Goal: Navigation & Orientation: Find specific page/section

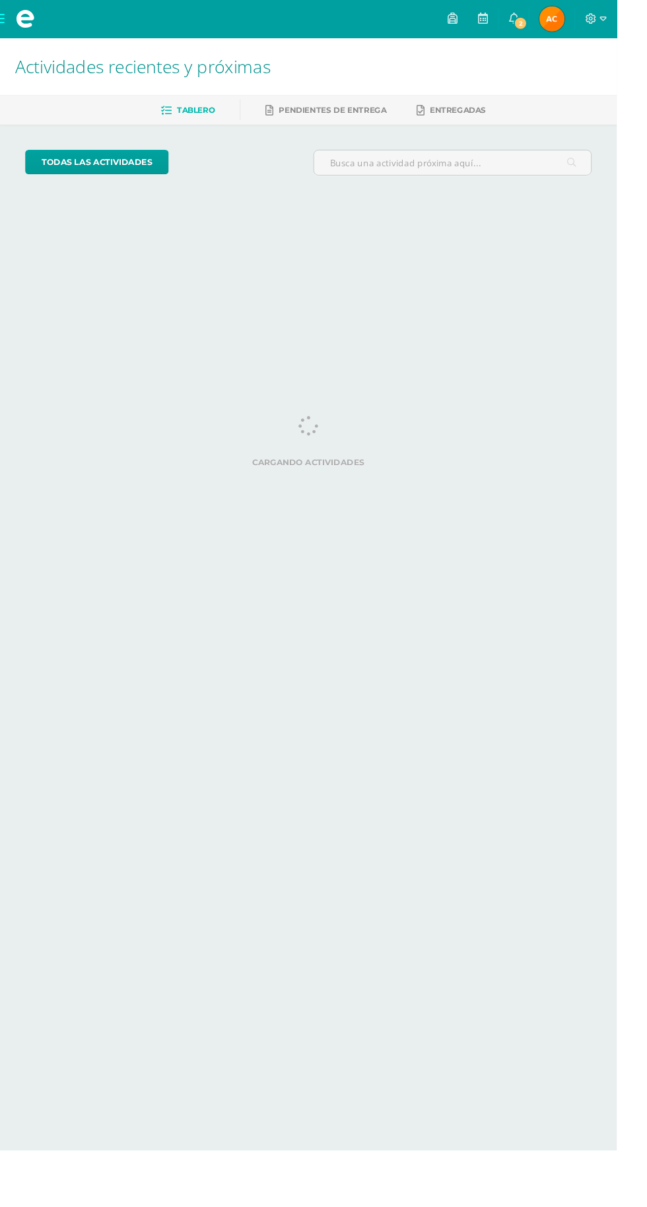
click at [595, 19] on span "Alma Emilia Mi Perfil" at bounding box center [579, 20] width 32 height 26
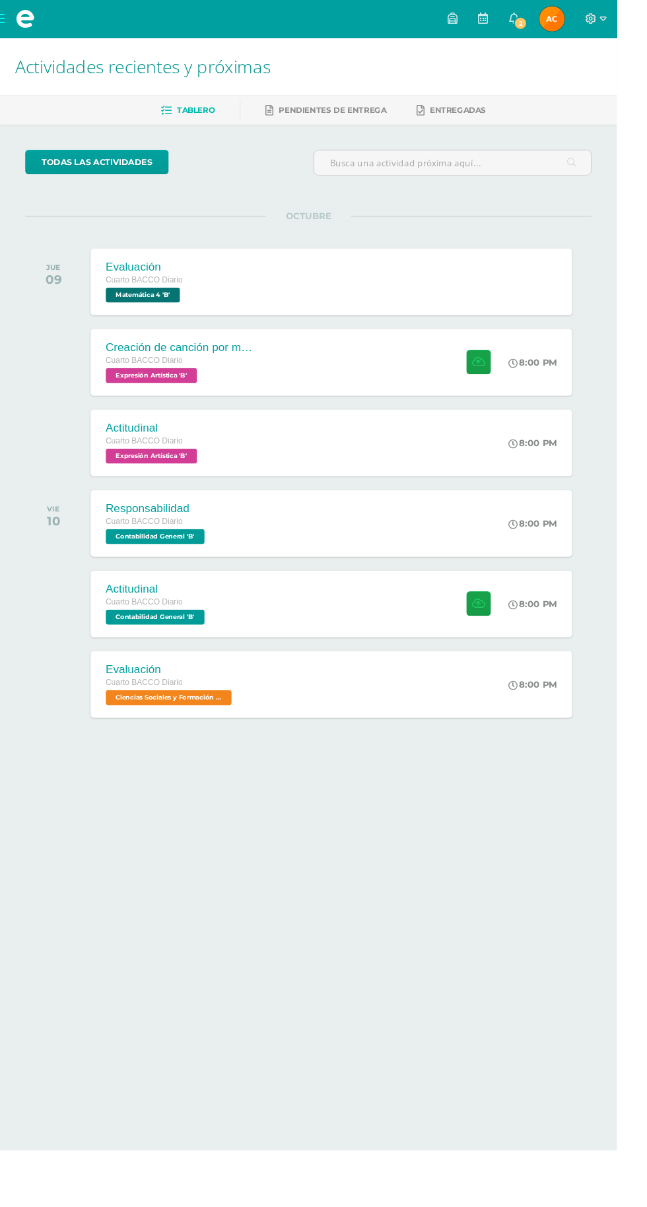
click at [595, 19] on span "Alma Emilia Mi Perfil" at bounding box center [579, 20] width 32 height 26
click at [553, 25] on span "2" at bounding box center [546, 24] width 15 height 15
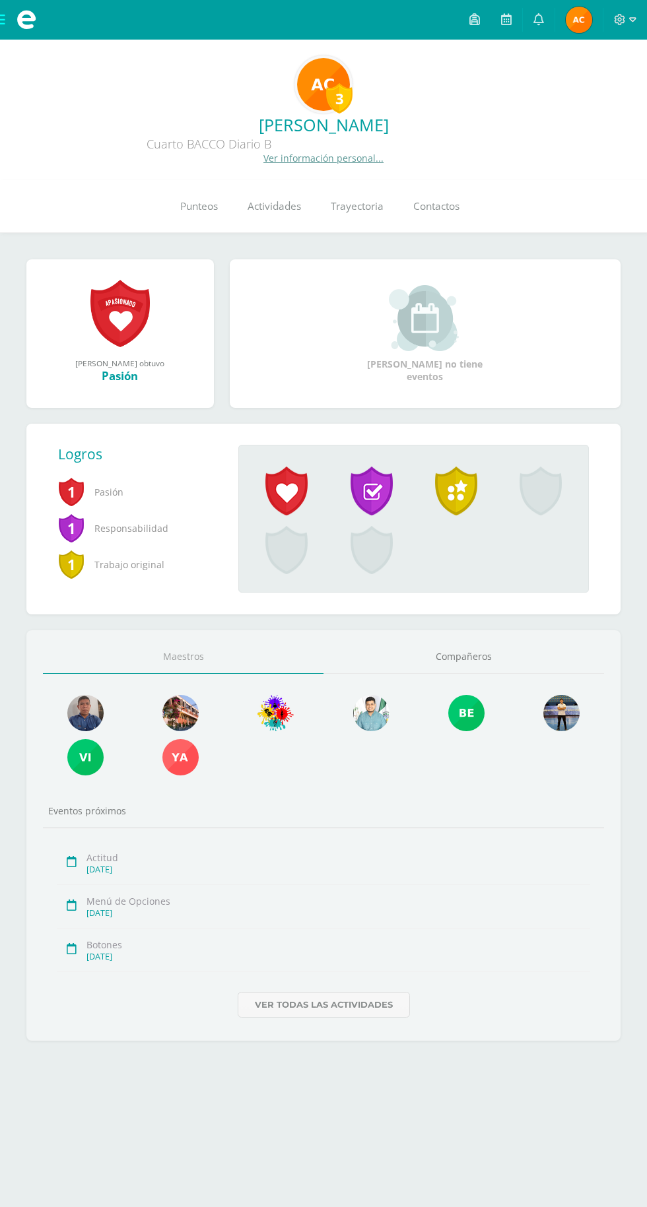
click at [615, 90] on div "3 [PERSON_NAME] Cuarto BACCO Diario B Ver información personal..." at bounding box center [324, 109] width 626 height 109
click at [545, 20] on link at bounding box center [539, 20] width 32 height 40
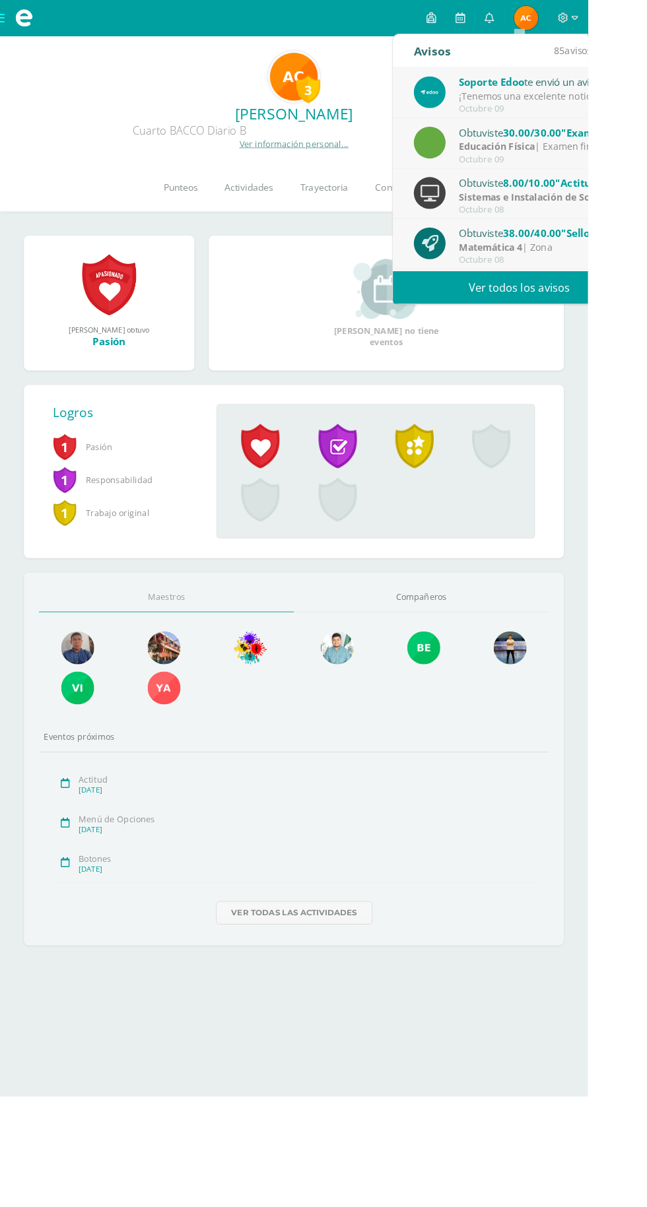
click at [609, 91] on div "Soporte Edoo te envió un aviso" at bounding box center [597, 89] width 184 height 17
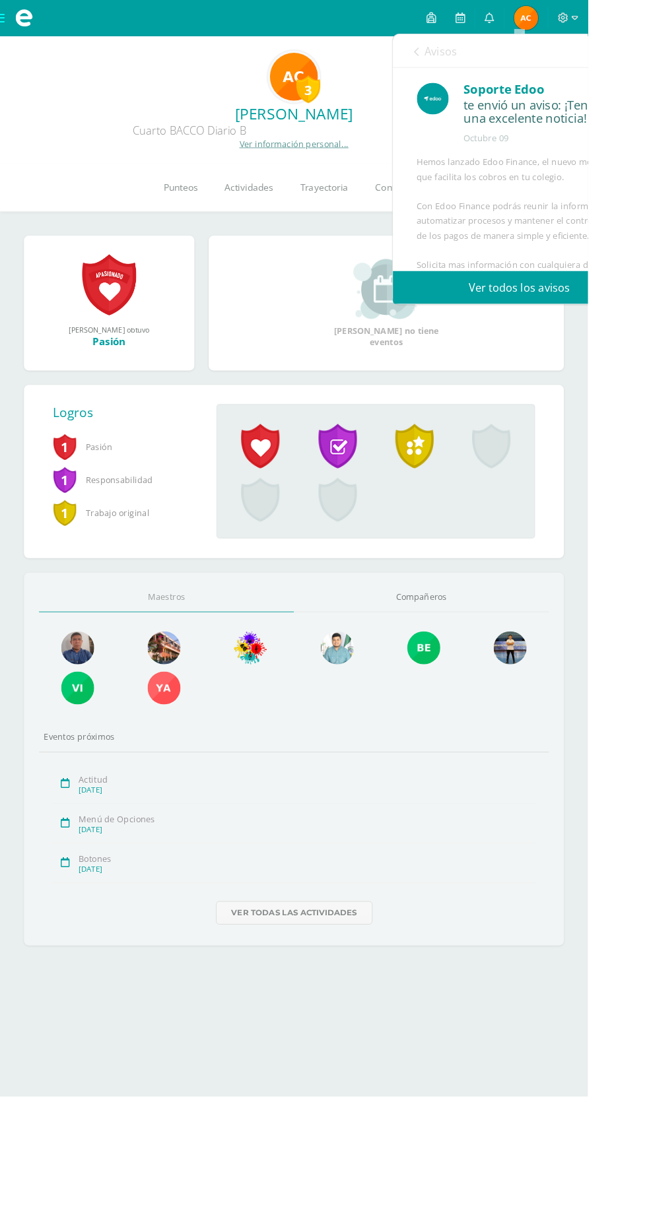
click at [646, 177] on div "Hemos lanzado Edoo Finance, el nuevo módulo que facilita los cobros en tu coleg…" at bounding box center [572, 336] width 226 height 333
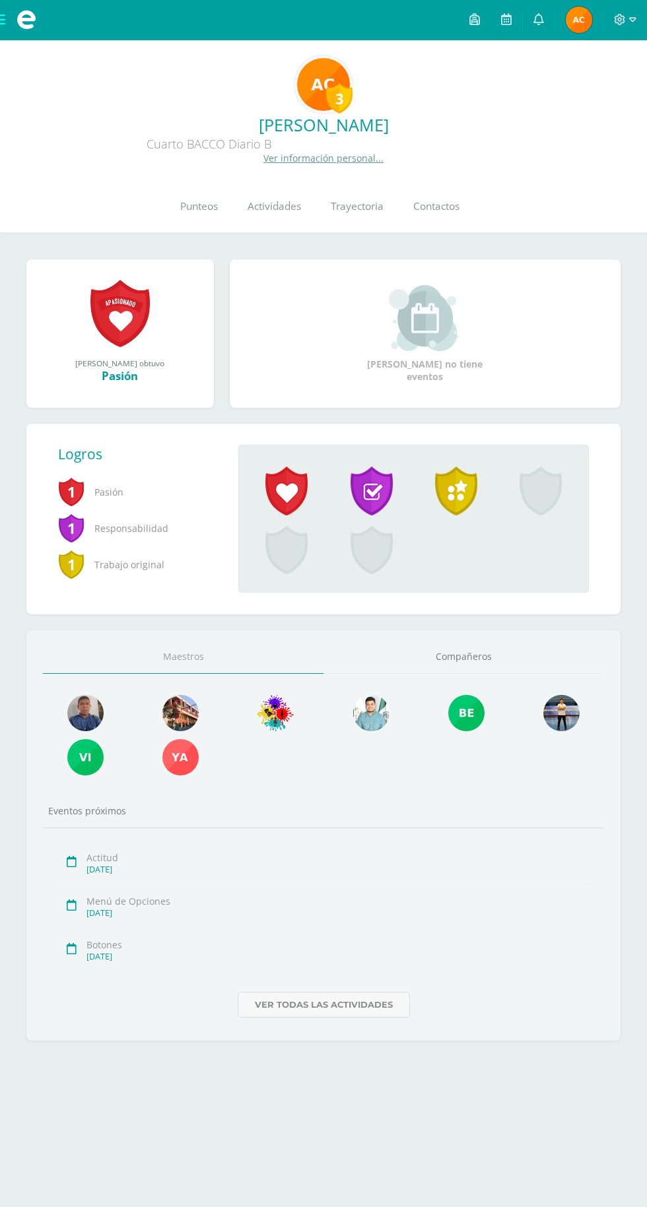
click at [532, 20] on link at bounding box center [539, 20] width 32 height 40
